Goal: Check status

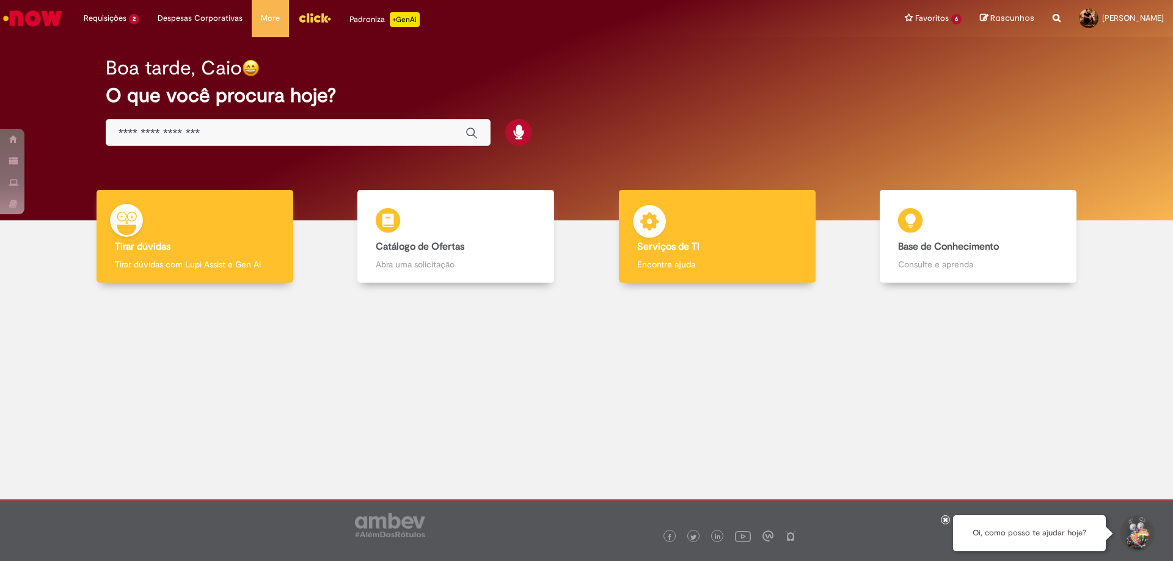
click at [688, 241] on b "Serviços de TI" at bounding box center [668, 247] width 62 height 12
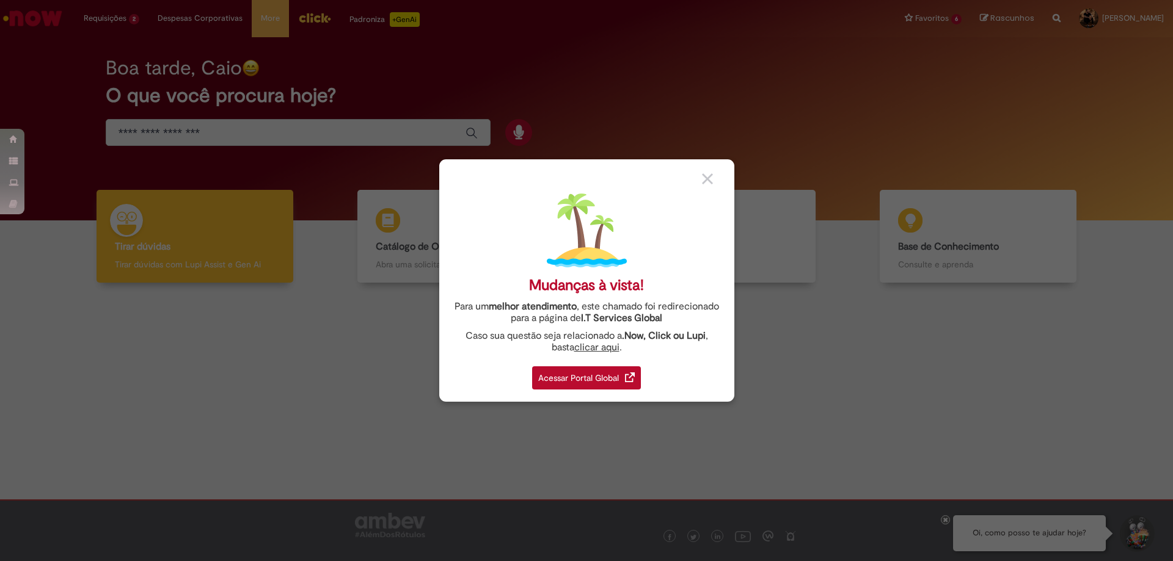
drag, startPoint x: 709, startPoint y: 180, endPoint x: 486, endPoint y: 120, distance: 230.9
click at [709, 179] on img at bounding box center [707, 179] width 11 height 11
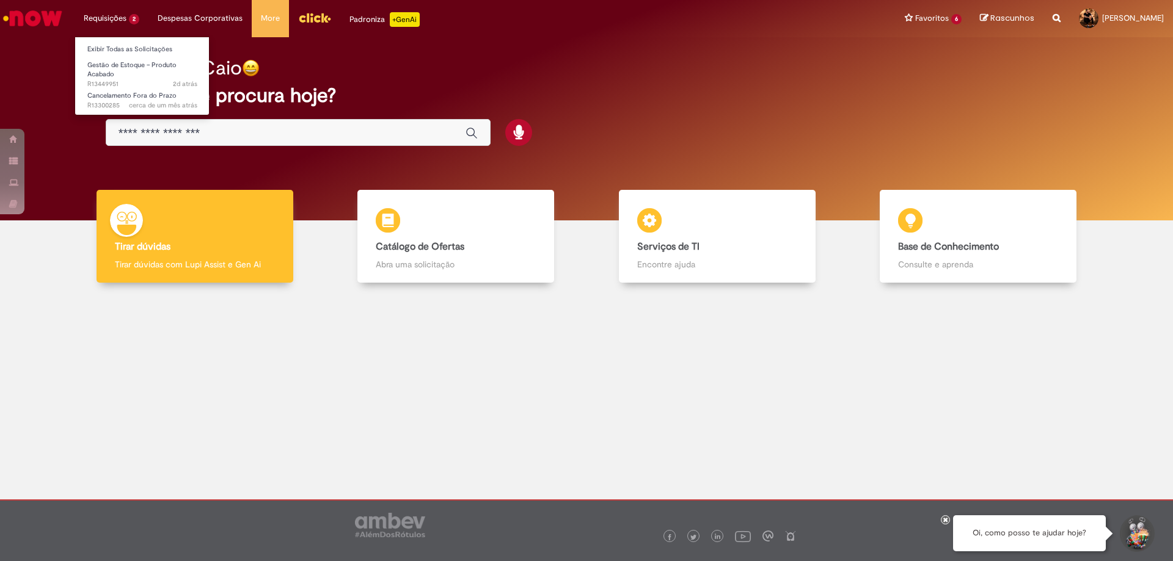
click at [93, 16] on li "Requisições 2 Exibir Todas as Solicitações Gestão de Estoque – Produto Acabado …" at bounding box center [112, 18] width 74 height 37
click at [120, 57] on li "Gestão de Estoque – Produto Acabado 2d atrás 2 dias atrás R13449951" at bounding box center [142, 70] width 134 height 29
click at [120, 53] on link "Exibir Todas as Solicitações" at bounding box center [142, 49] width 134 height 13
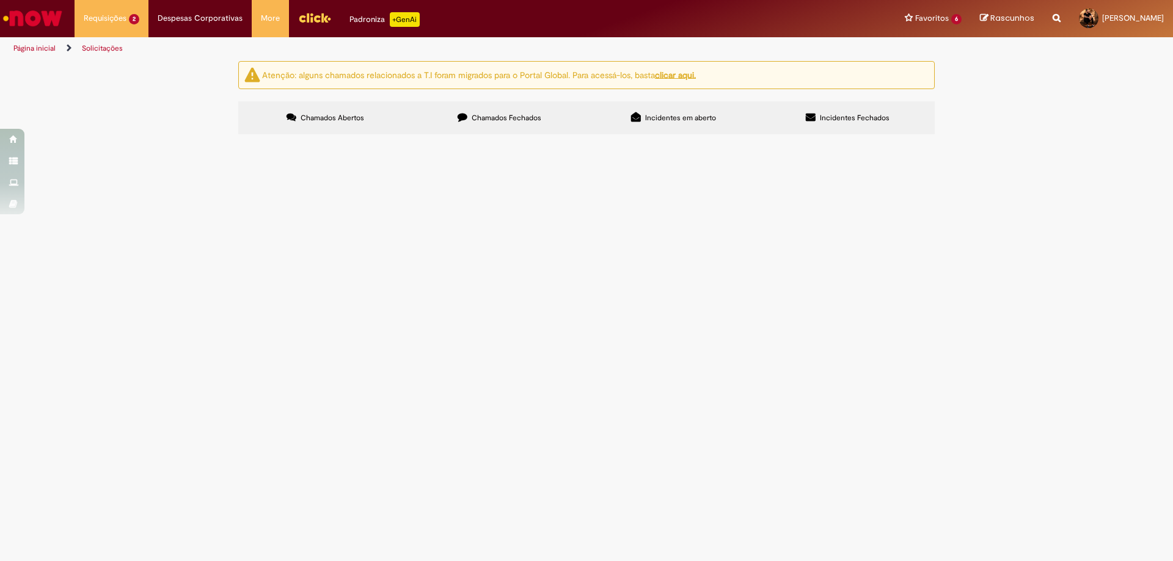
click at [0, 0] on span "Olá, boa tarde. Emitimos uma nfe de devolução para fábrica e não movimentou meu…" at bounding box center [0, 0] width 0 height 0
click at [0, 0] on span "Nota fiscal 763665 foi cancelada pela origem (F. Agudos) e dada entrada no CDD …" at bounding box center [0, 0] width 0 height 0
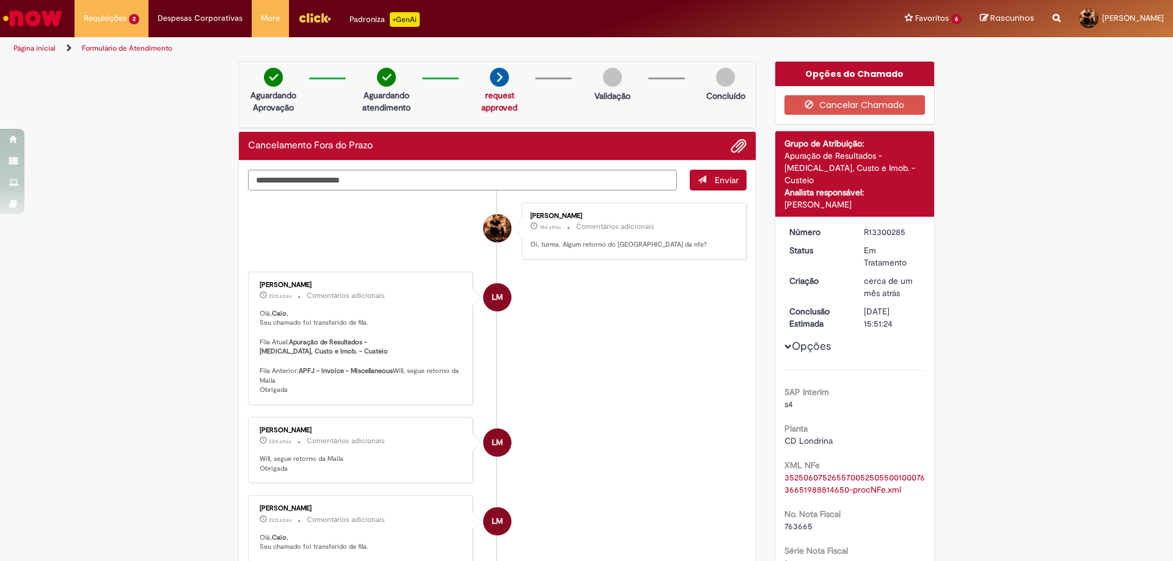
click at [37, 45] on link "Página inicial" at bounding box center [34, 48] width 42 height 10
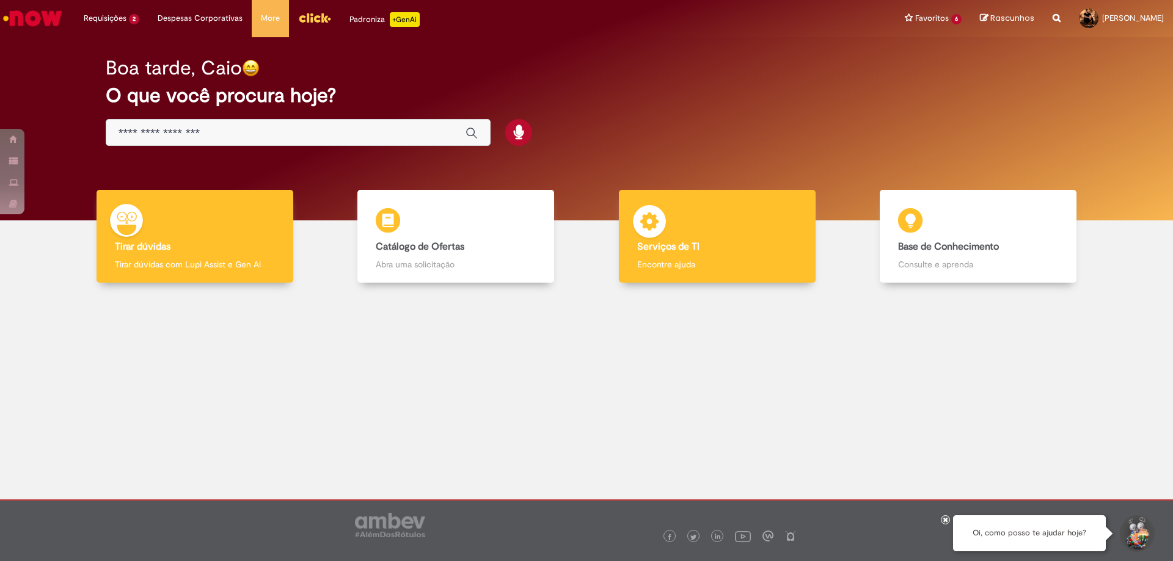
click at [704, 203] on div "Serviços de TI Serviços de TI Encontre ajuda" at bounding box center [717, 236] width 197 height 93
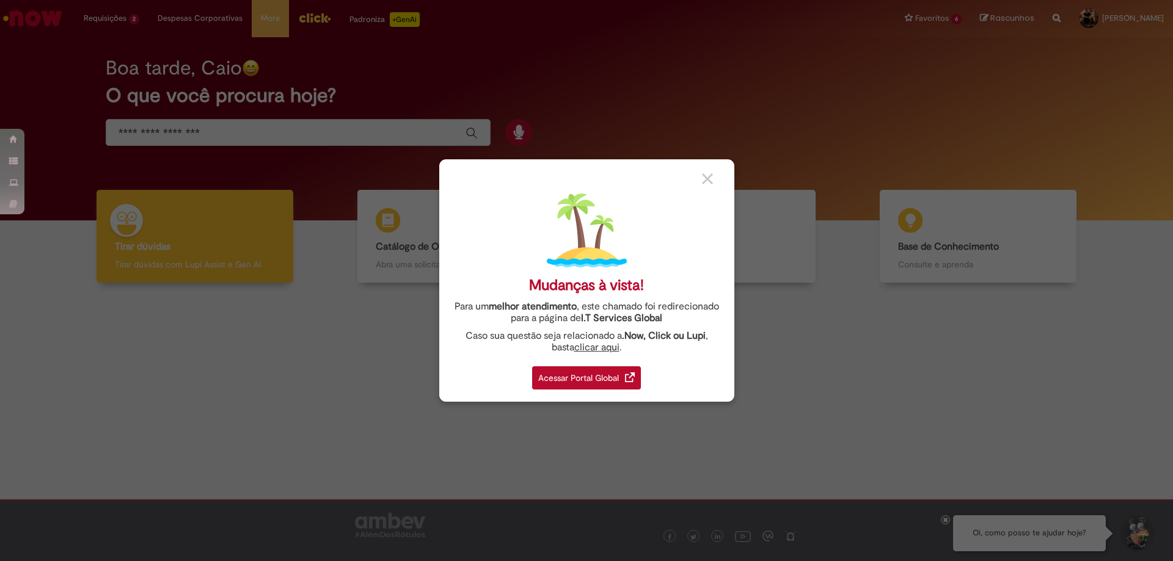
click at [602, 380] on div "Acessar Portal Global" at bounding box center [586, 378] width 109 height 23
